Goal: Task Accomplishment & Management: Complete application form

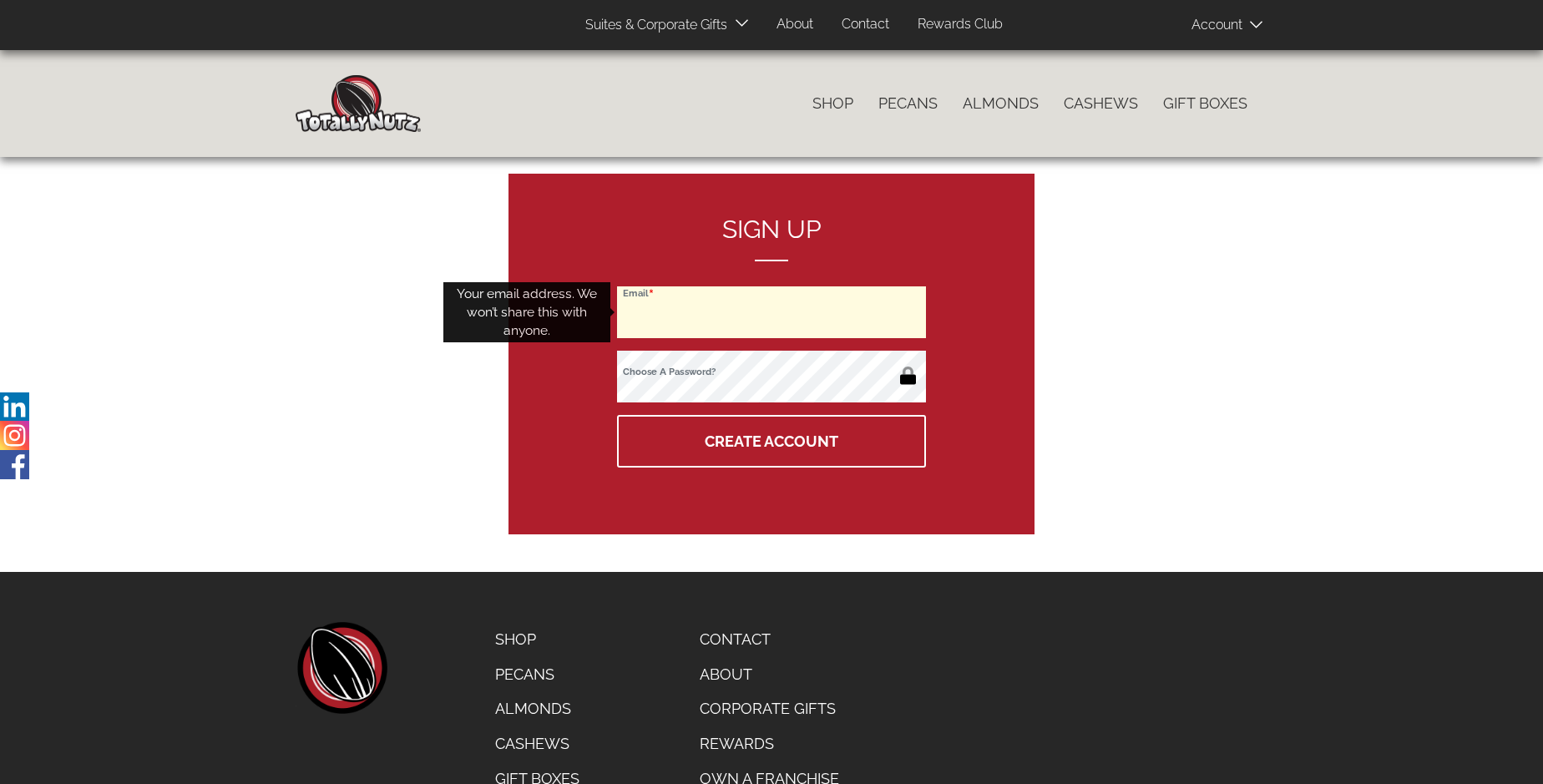
click at [772, 312] on input "Email" at bounding box center [771, 312] width 309 height 52
type input "kinggamoateng@gmail.com"
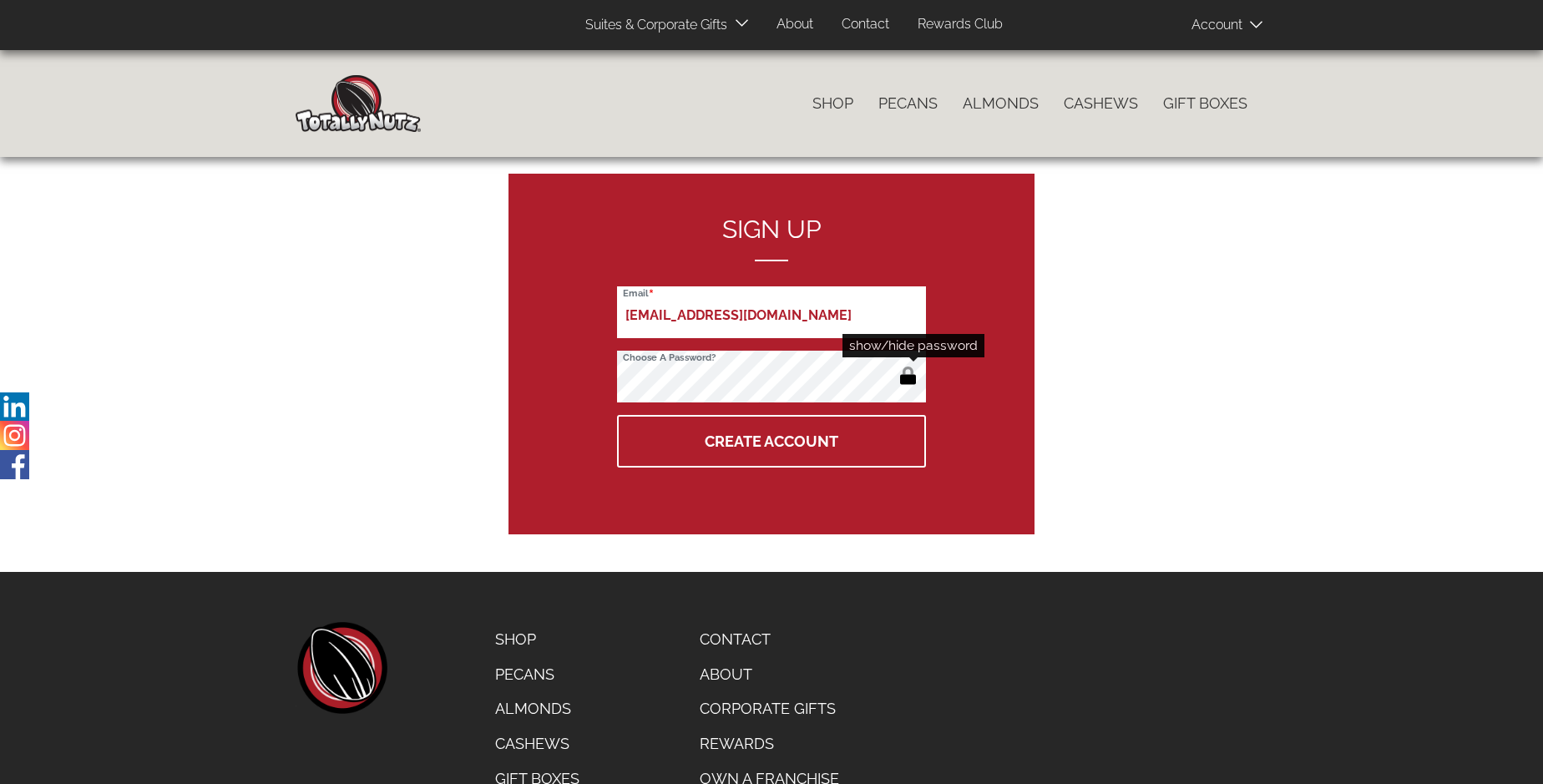
click at [908, 377] on button "button" at bounding box center [908, 377] width 28 height 27
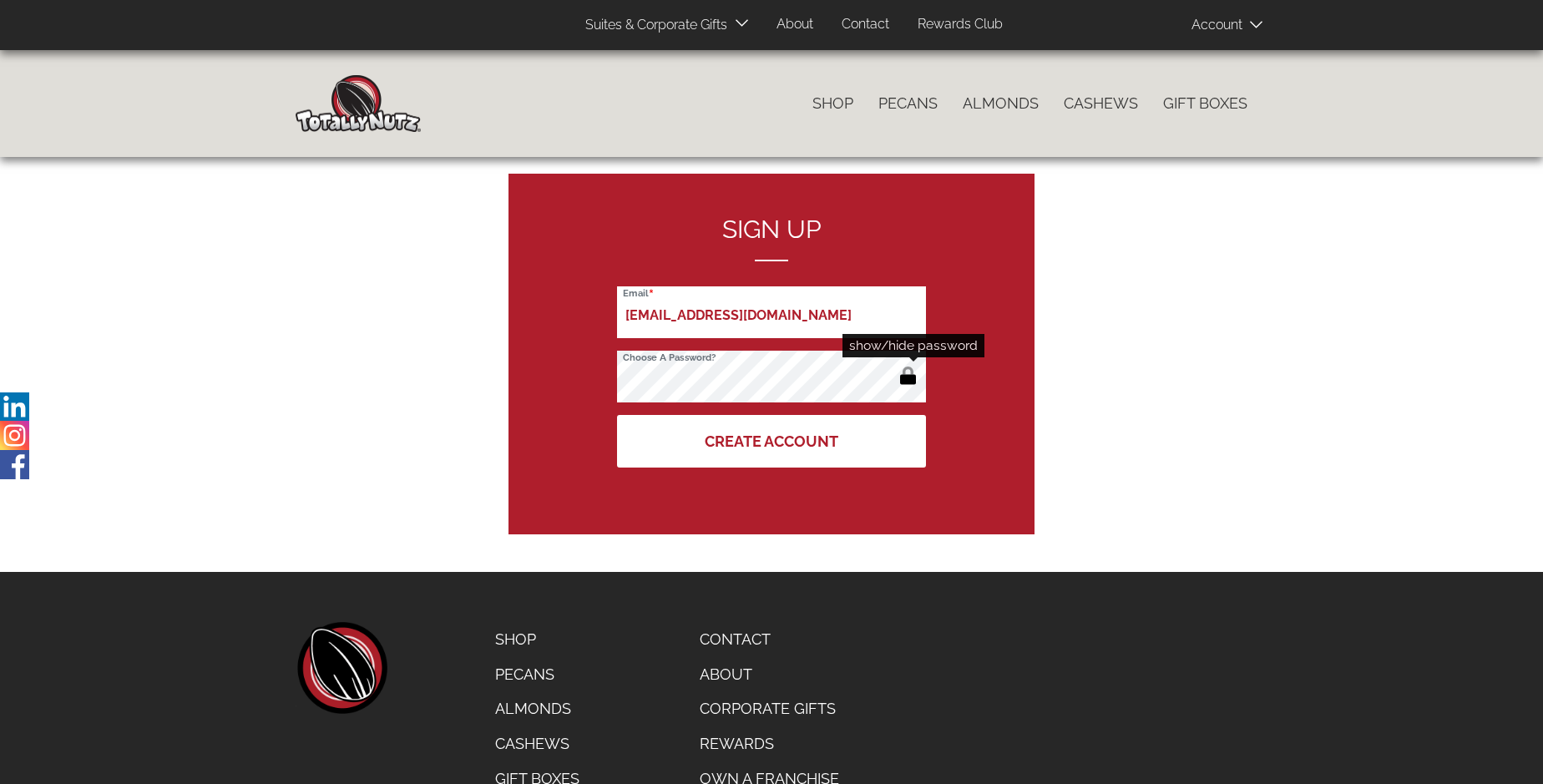
click at [772, 440] on button "Create Account" at bounding box center [771, 440] width 309 height 52
